Goal: Book appointment/travel/reservation

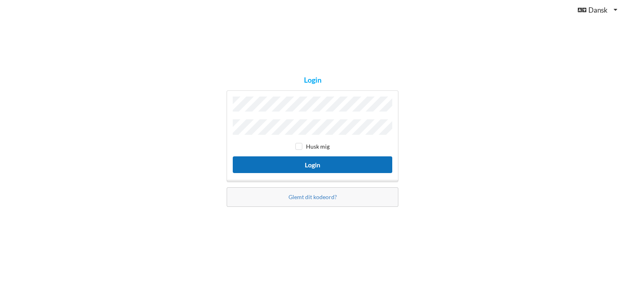
click at [320, 162] on button "Login" at bounding box center [313, 164] width 160 height 17
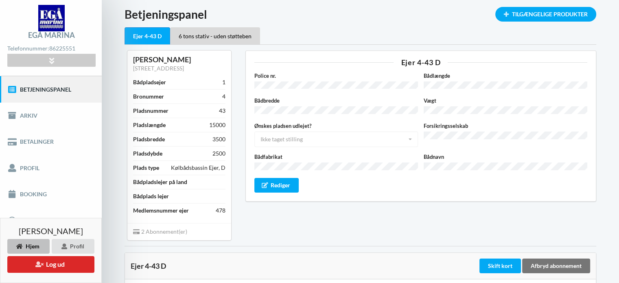
scroll to position [41, 0]
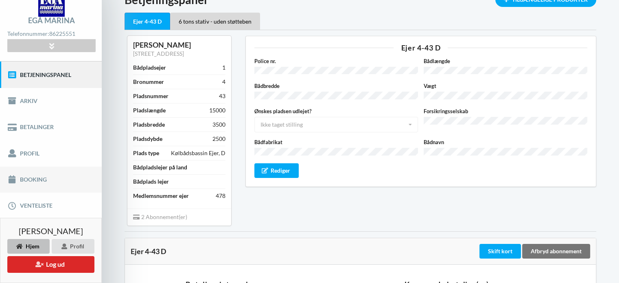
click at [18, 176] on link "Booking" at bounding box center [51, 179] width 102 height 26
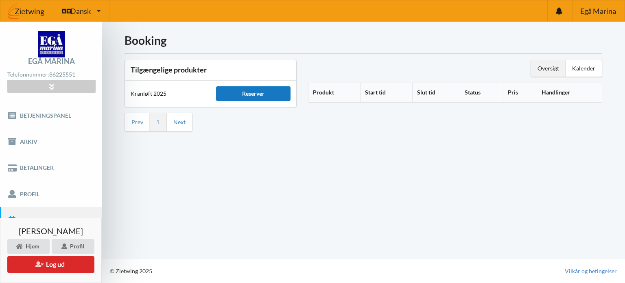
click at [238, 96] on div "Reserver" at bounding box center [253, 93] width 74 height 15
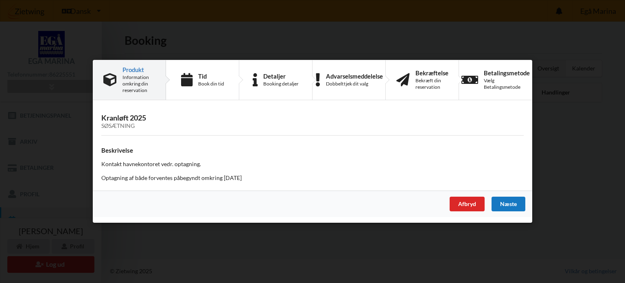
click at [512, 203] on div "Næste" at bounding box center [509, 204] width 34 height 15
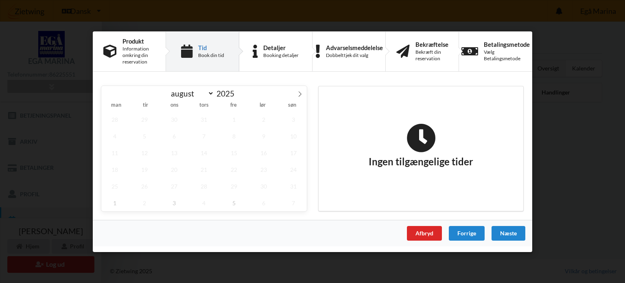
click at [216, 158] on div "28 29 30 31 1 2 3 4 5 6 7 8 9 10 11 12 13 14 15 16 17 18 19 20 21 22 23 24 25 2…" at bounding box center [204, 161] width 206 height 100
click at [302, 94] on icon at bounding box center [300, 94] width 6 height 6
select select "8"
click at [121, 171] on span "22" at bounding box center [114, 169] width 27 height 17
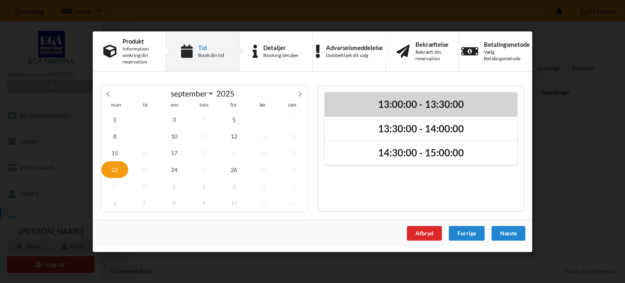
click at [371, 107] on h2 "13:00:00 - 13:30:00" at bounding box center [421, 104] width 181 height 13
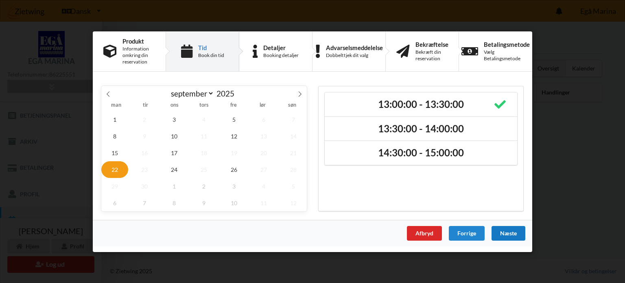
click at [514, 235] on div "Næste" at bounding box center [509, 232] width 34 height 15
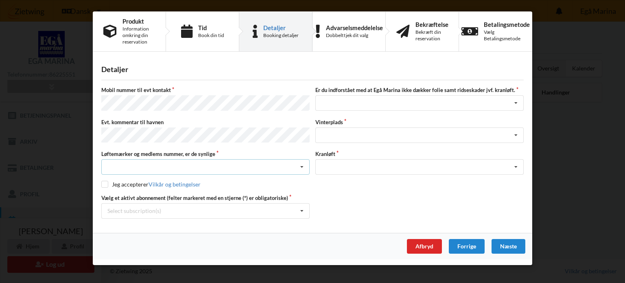
click at [303, 163] on icon at bounding box center [302, 167] width 12 height 15
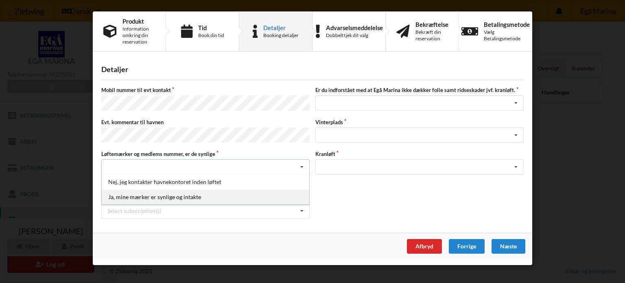
click at [201, 193] on div "Ja, mine mærker er synlige og intakte" at bounding box center [206, 196] width 208 height 15
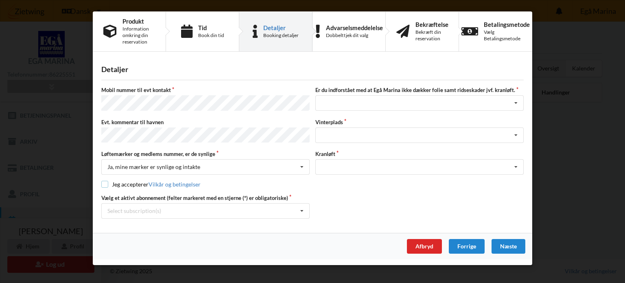
click at [106, 182] on input "checkbox" at bounding box center [104, 184] width 7 height 7
checkbox input "true"
click at [516, 103] on icon at bounding box center [516, 103] width 12 height 15
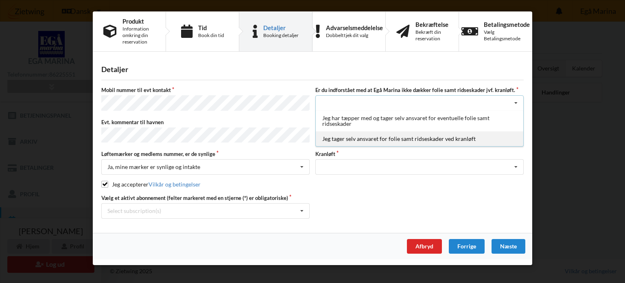
click at [438, 140] on div "Jeg tager selv ansvaret for folie samt ridseskader ved kranløft" at bounding box center [420, 138] width 208 height 15
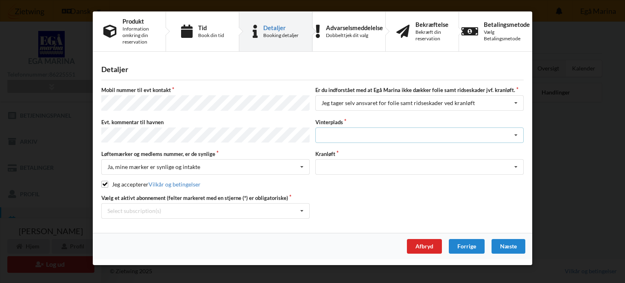
click at [518, 131] on icon at bounding box center [516, 135] width 12 height 15
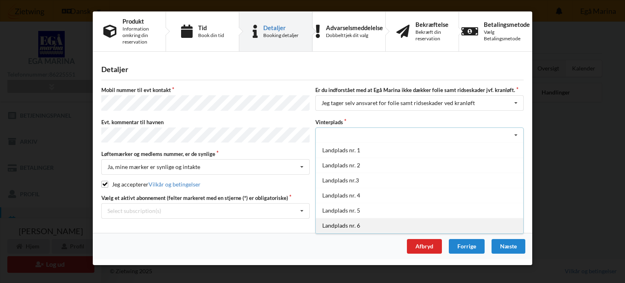
click at [385, 223] on div "Landplads nr. 6" at bounding box center [420, 225] width 208 height 15
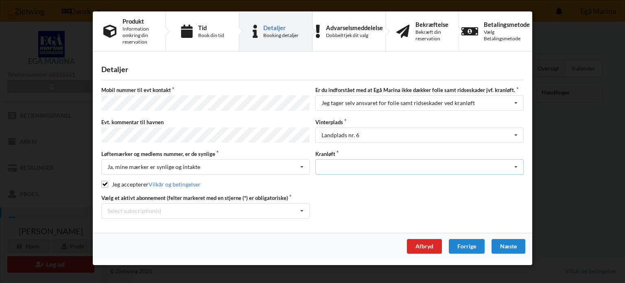
click at [516, 162] on icon at bounding box center [516, 167] width 12 height 15
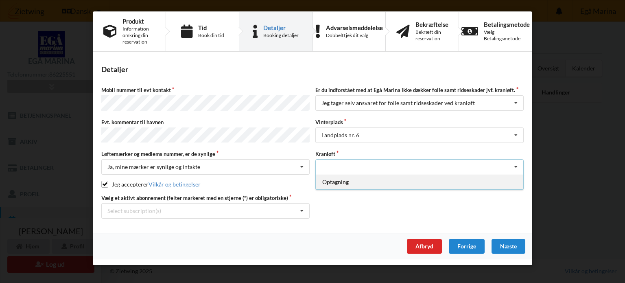
click at [334, 178] on div "Optagning" at bounding box center [420, 181] width 208 height 15
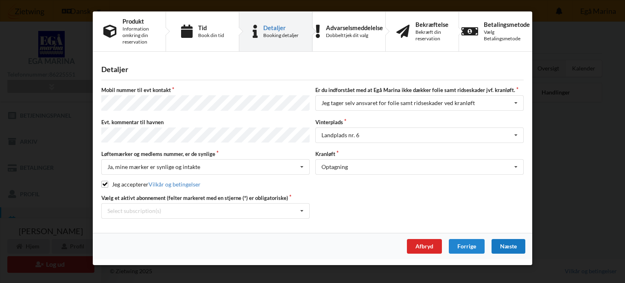
click at [508, 242] on div "Næste" at bounding box center [509, 246] width 34 height 15
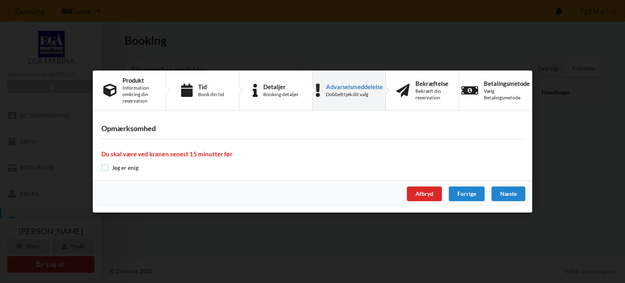
click at [103, 165] on input "checkbox" at bounding box center [104, 167] width 7 height 7
checkbox input "true"
click at [511, 192] on div "Næste" at bounding box center [509, 193] width 34 height 15
